Goal: Navigation & Orientation: Find specific page/section

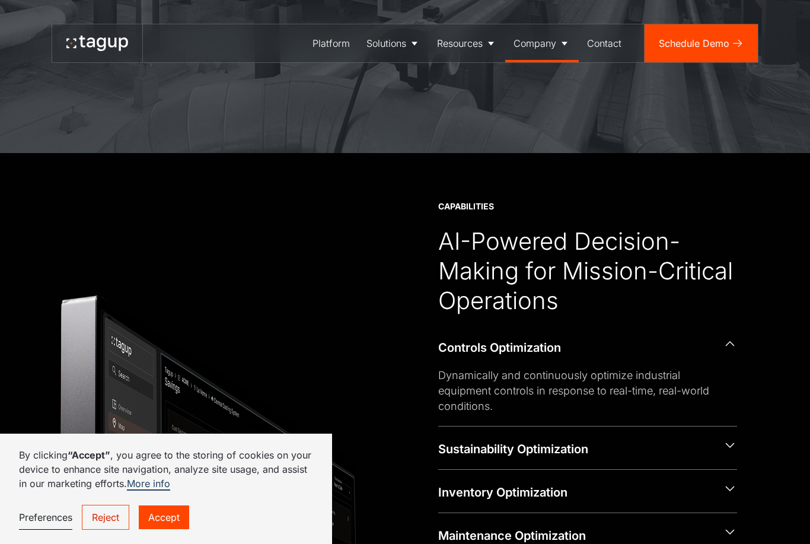
click at [539, 50] on link "Company" at bounding box center [542, 43] width 74 height 38
click at [532, 107] on div "Careers" at bounding box center [542, 104] width 49 height 14
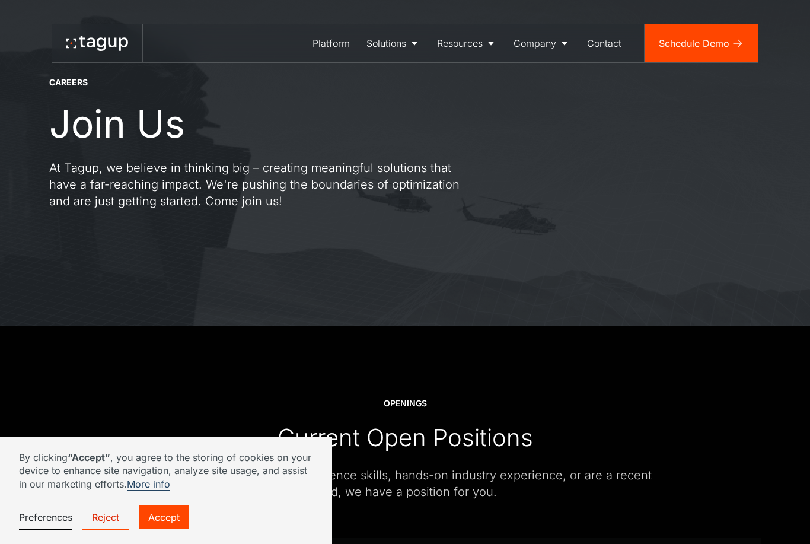
scroll to position [75, 0]
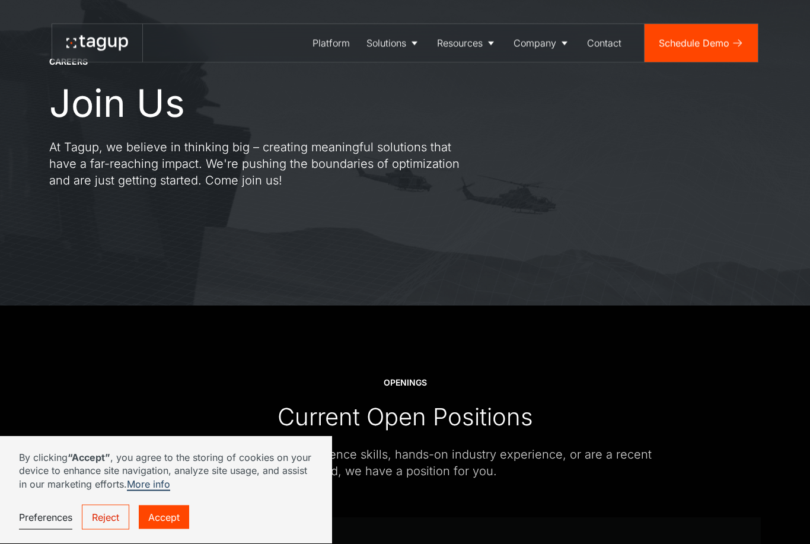
click at [167, 529] on link "Accept" at bounding box center [164, 517] width 50 height 24
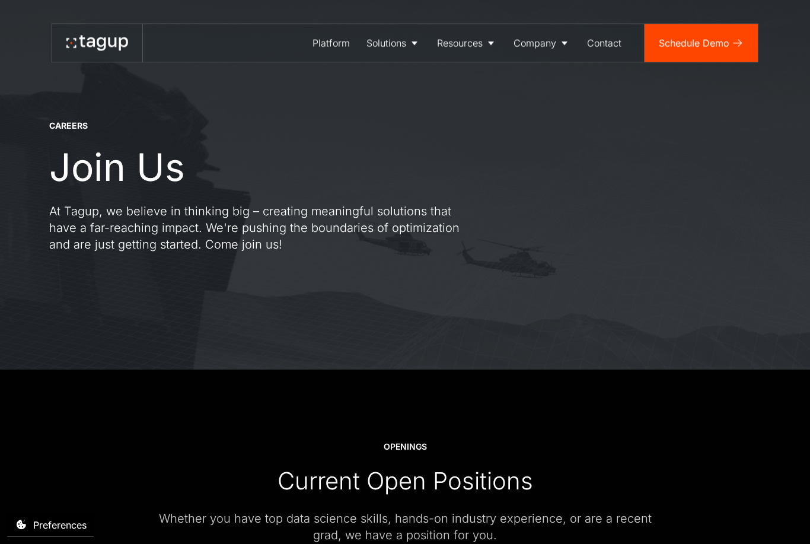
scroll to position [0, 0]
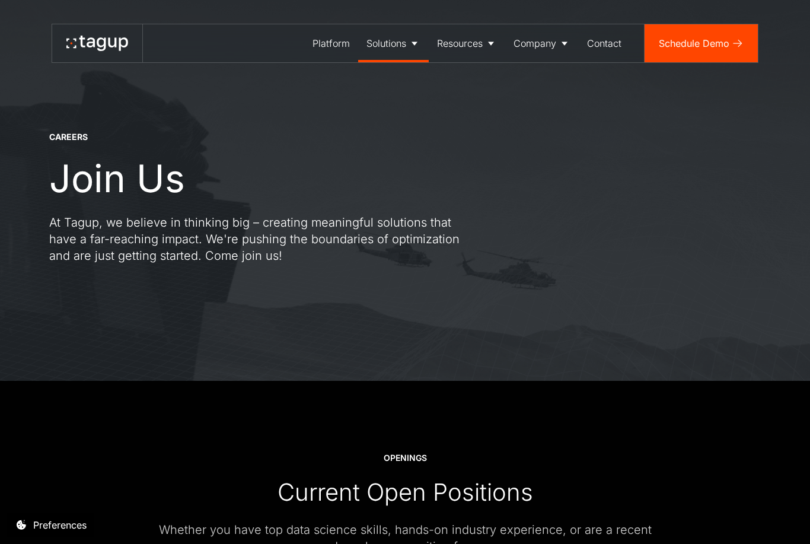
click at [391, 47] on div "Solutions" at bounding box center [387, 43] width 40 height 14
click at [458, 44] on div "Resources" at bounding box center [460, 43] width 46 height 14
click at [393, 49] on div "Solutions" at bounding box center [387, 43] width 40 height 14
click at [537, 44] on div "Company" at bounding box center [535, 43] width 43 height 14
click at [460, 44] on div "Resources" at bounding box center [460, 43] width 46 height 14
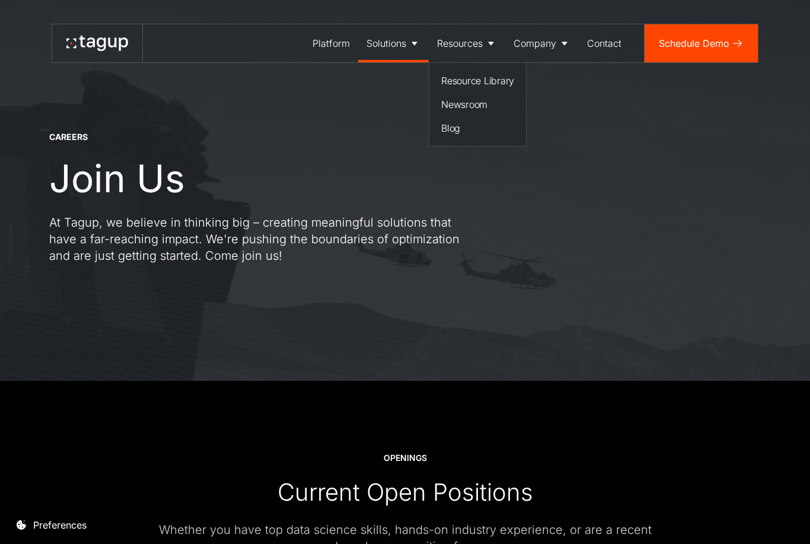
click at [383, 47] on div "Solutions" at bounding box center [387, 43] width 40 height 14
click at [388, 110] on div "Enterprise" at bounding box center [394, 104] width 46 height 14
